Goal: Task Accomplishment & Management: Manage account settings

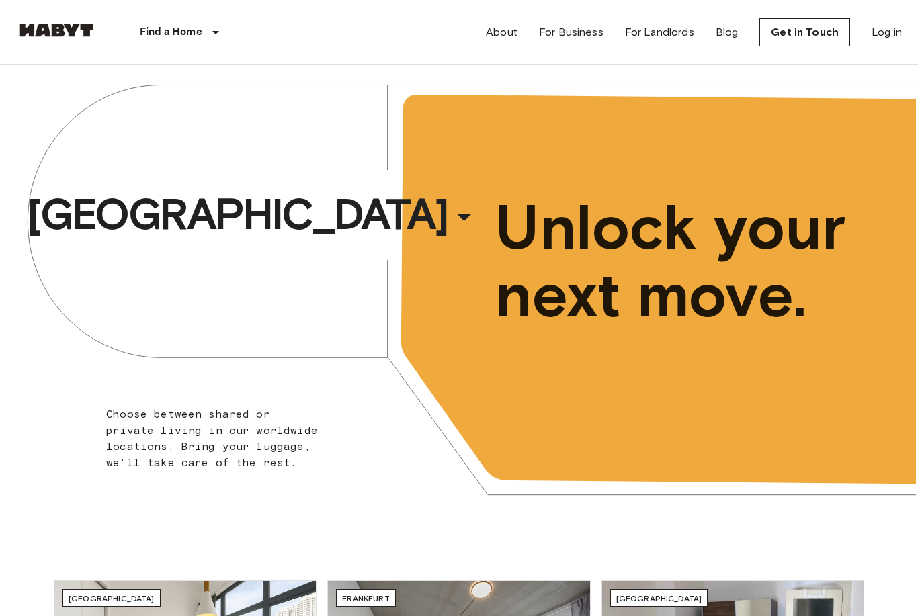
click at [865, 25] on div "About For Business For Landlords Blog Get in Touch Log in" at bounding box center [694, 32] width 416 height 64
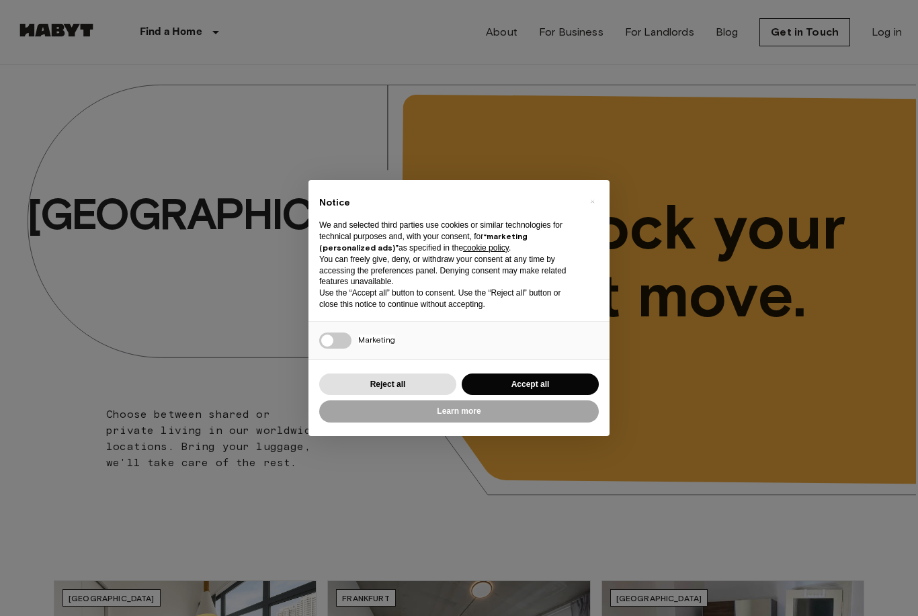
click at [893, 36] on div "× Notice We and selected third parties use cookies or similar technologies for …" at bounding box center [459, 308] width 918 height 616
click at [897, 50] on div "× Notice We and selected third parties use cookies or similar technologies for …" at bounding box center [459, 308] width 918 height 616
click at [418, 381] on button "Reject all" at bounding box center [387, 384] width 137 height 22
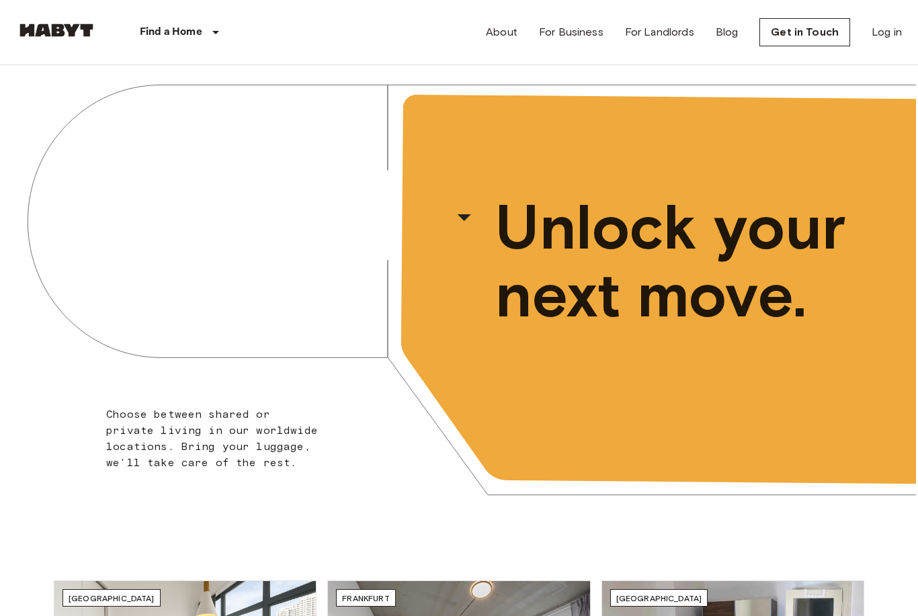
click at [889, 37] on link "Log in" at bounding box center [886, 32] width 30 height 16
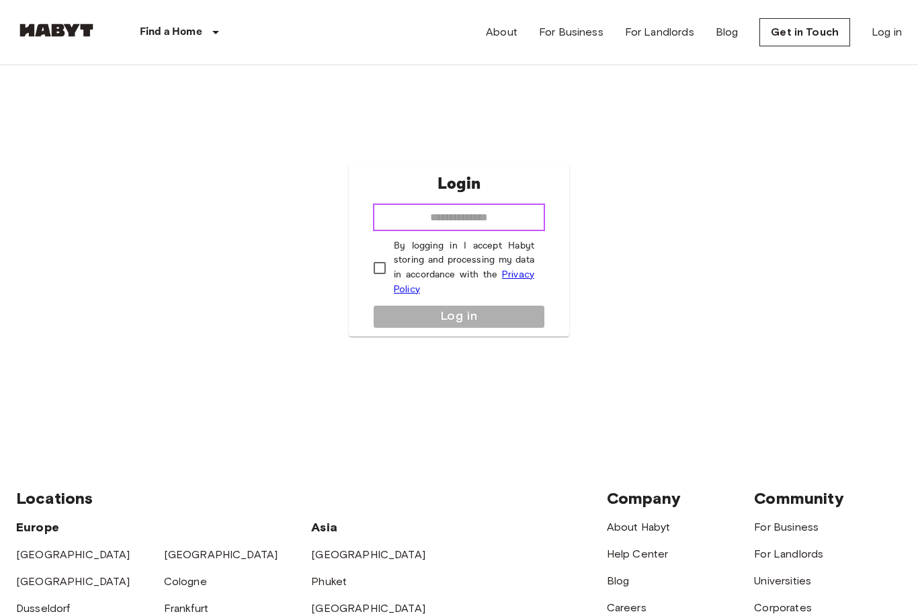
click at [521, 224] on input "email" at bounding box center [459, 217] width 172 height 27
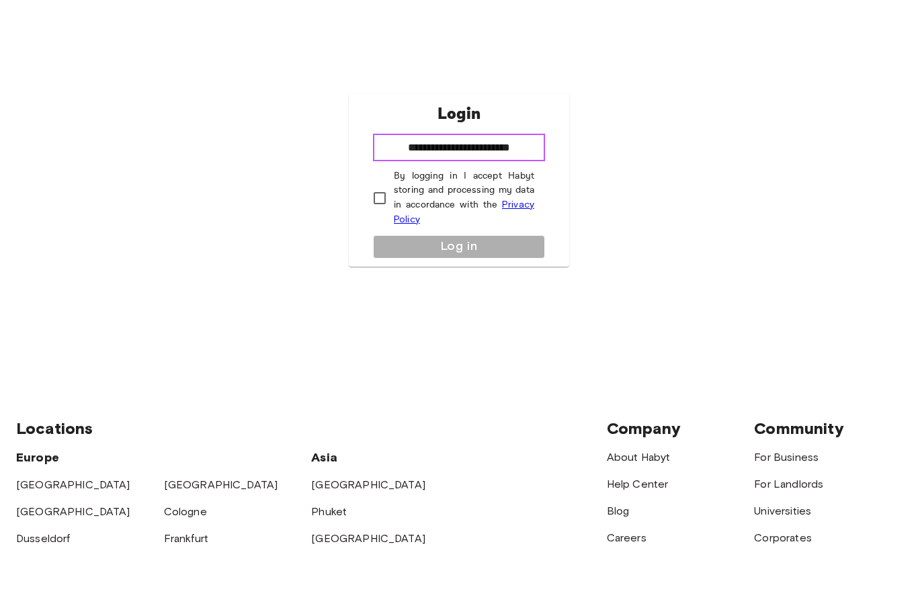
type input "**********"
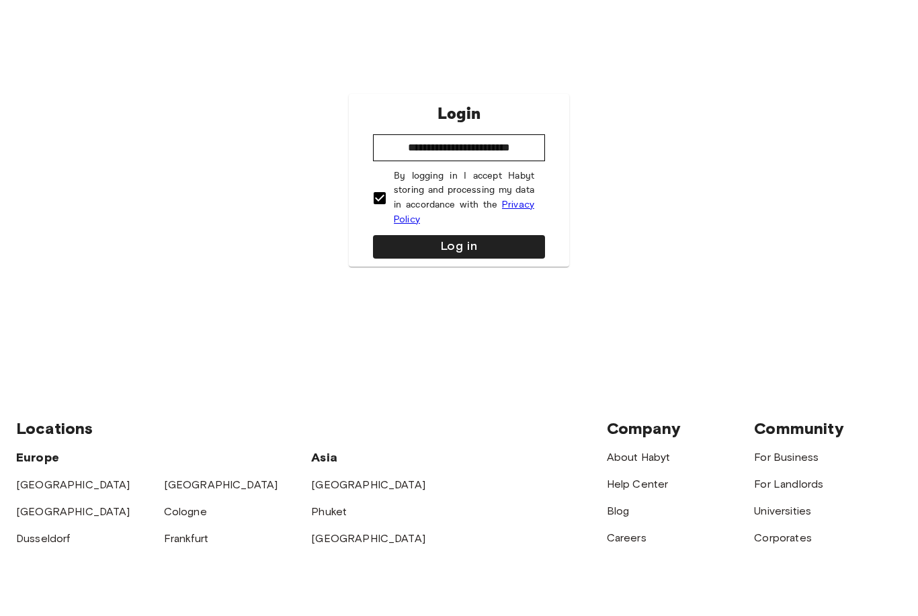
scroll to position [70, 0]
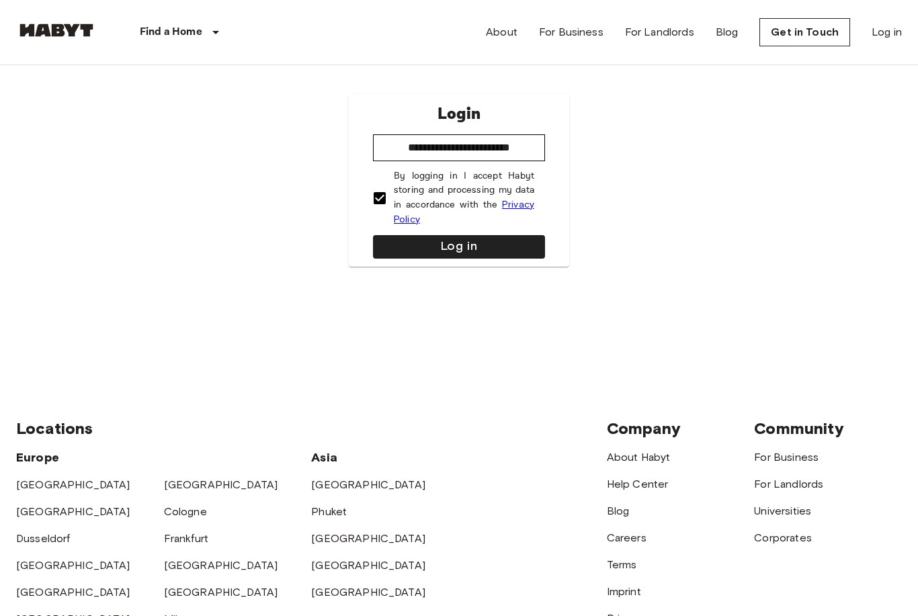
click at [468, 259] on button "Log in" at bounding box center [459, 247] width 172 height 24
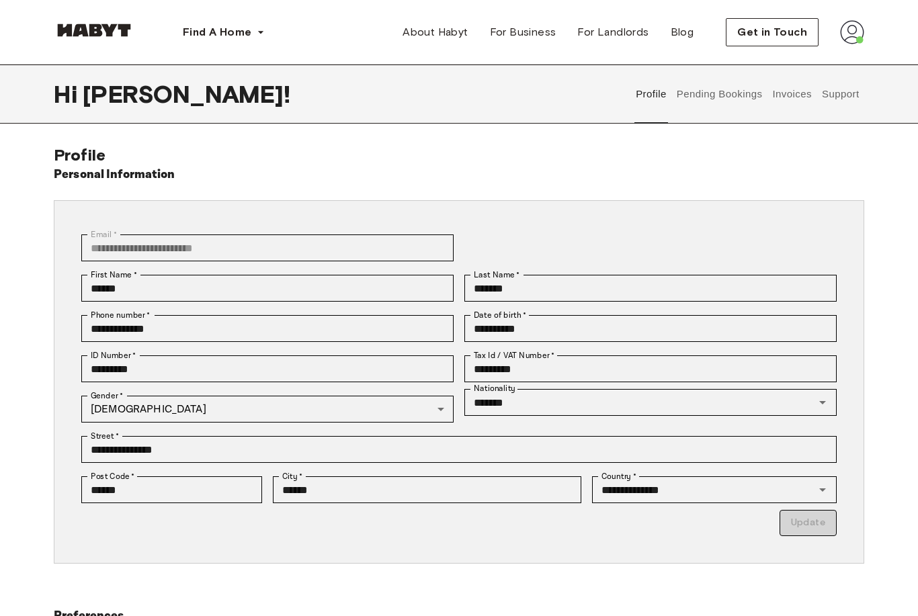
click at [796, 99] on button "Invoices" at bounding box center [791, 93] width 42 height 59
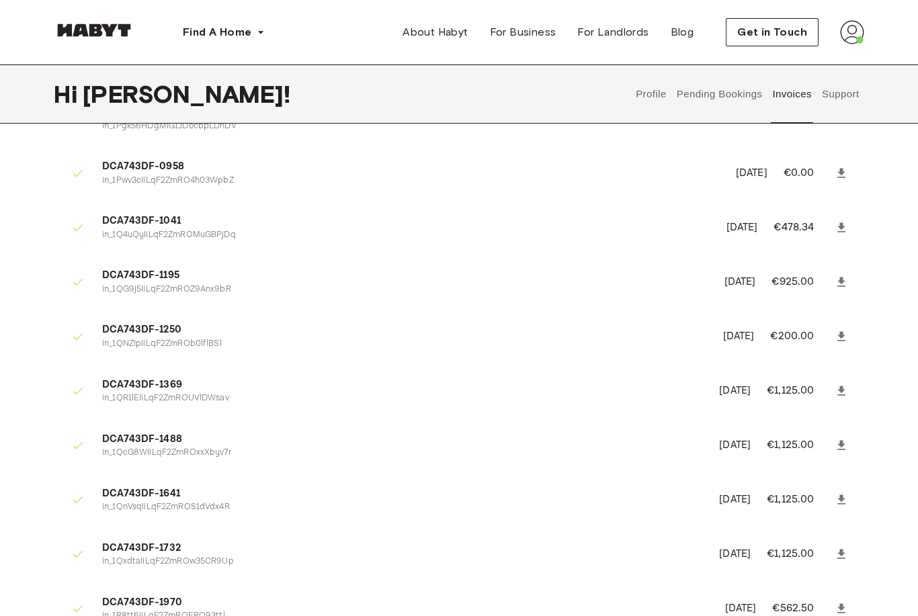
scroll to position [195, 0]
